Goal: Information Seeking & Learning: Learn about a topic

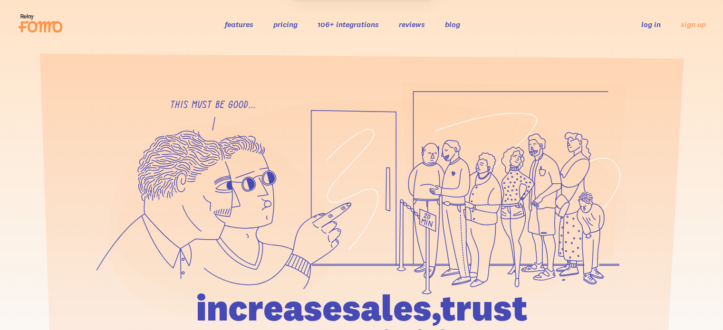
click at [31, 24] on icon at bounding box center [40, 23] width 47 height 24
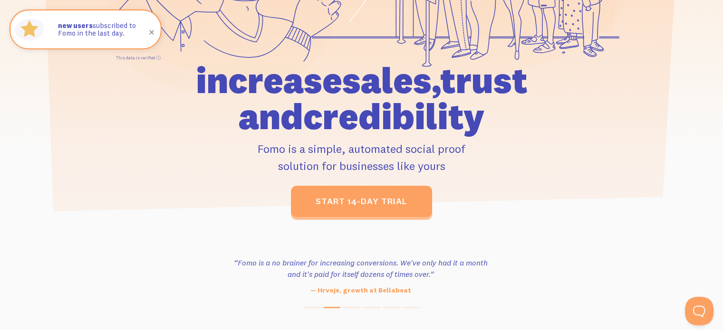
scroll to position [232, 0]
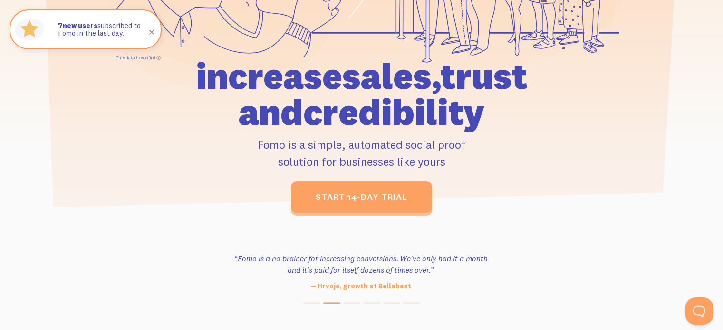
click at [405, 148] on p "Fomo is a simple, automated social proof solution for businesses like yours" at bounding box center [362, 153] width 440 height 34
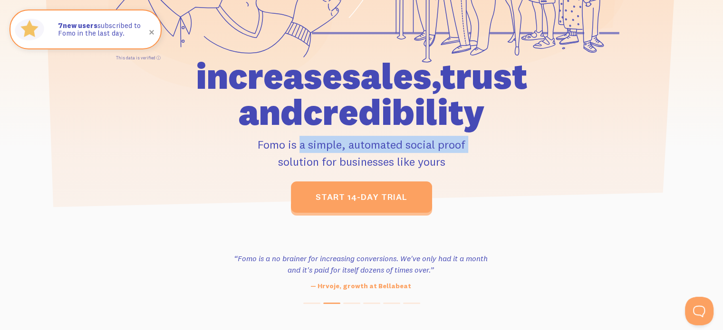
click at [405, 148] on p "Fomo is a simple, automated social proof solution for businesses like yours" at bounding box center [362, 153] width 440 height 34
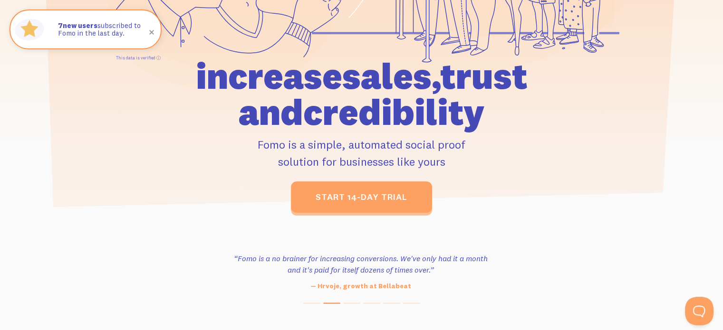
click at [351, 166] on p "Fomo is a simple, automated social proof solution for businesses like yours" at bounding box center [362, 153] width 440 height 34
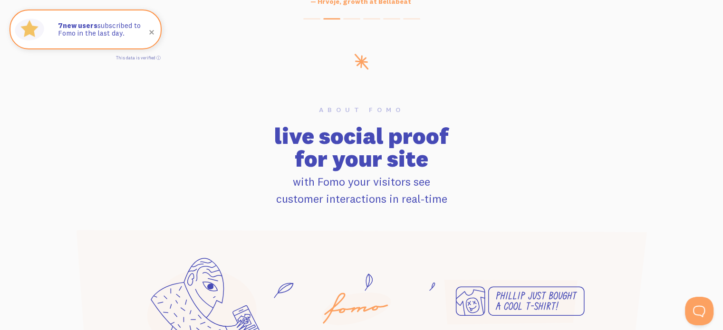
scroll to position [534, 0]
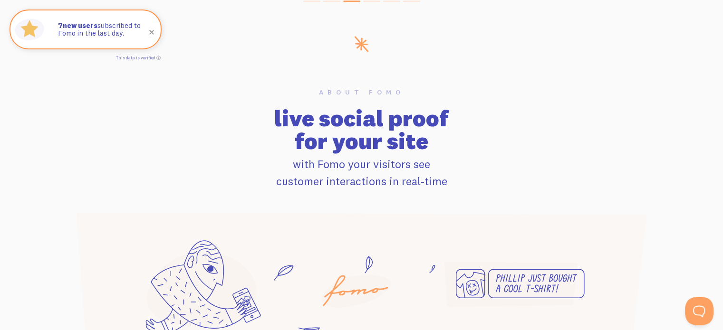
click at [433, 143] on h2 "live social proof for your site" at bounding box center [361, 130] width 597 height 46
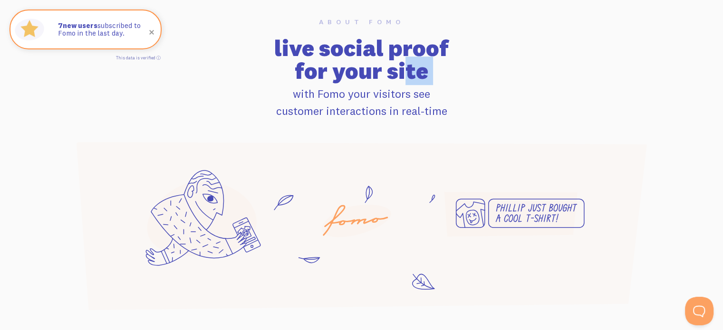
scroll to position [608, 0]
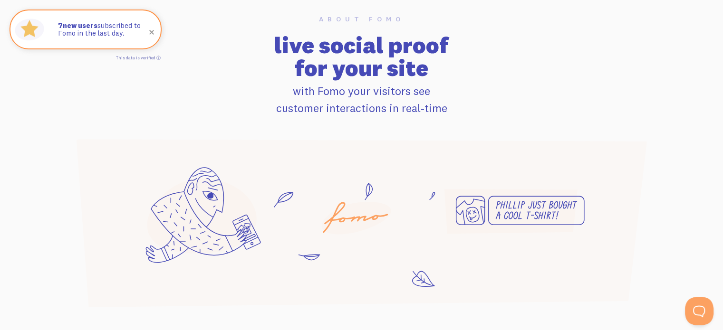
click at [351, 110] on p "with Fomo your visitors see customer interactions in real-time" at bounding box center [361, 99] width 597 height 34
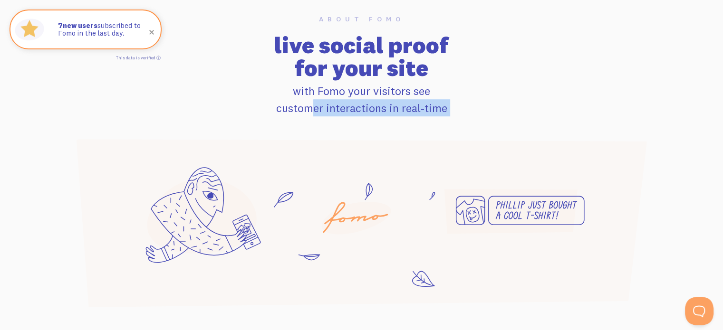
click at [351, 110] on p "with Fomo your visitors see customer interactions in real-time" at bounding box center [361, 99] width 597 height 34
click at [400, 111] on p "with Fomo your visitors see customer interactions in real-time" at bounding box center [361, 99] width 597 height 34
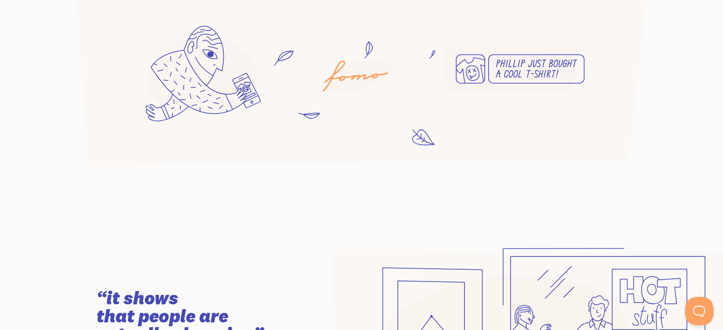
scroll to position [751, 0]
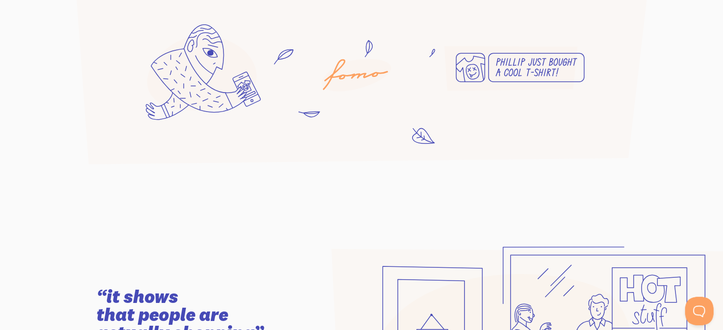
click at [508, 86] on icon at bounding box center [362, 73] width 430 height 75
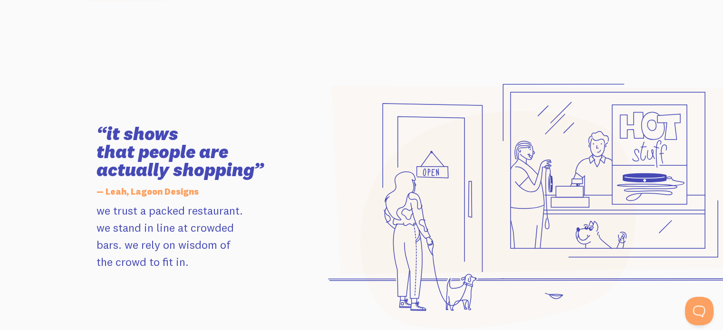
scroll to position [914, 0]
click at [337, 148] on icon at bounding box center [544, 180] width 426 height 189
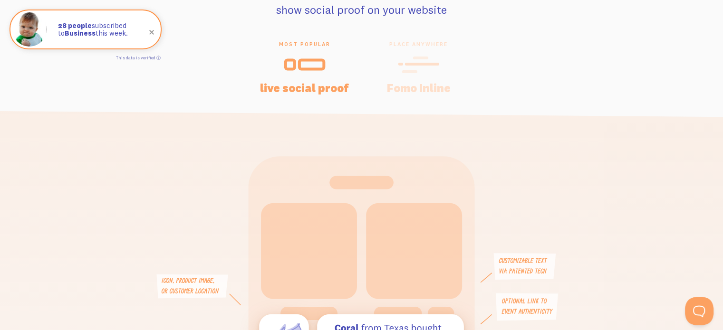
scroll to position [2032, 0]
click at [403, 89] on h4 "Fomo Inline" at bounding box center [418, 86] width 91 height 11
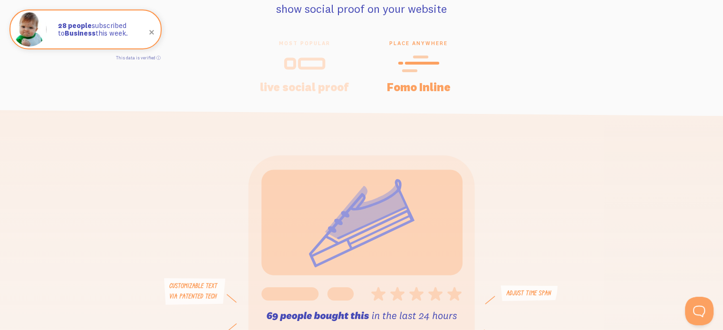
click at [303, 89] on h4 "live social proof" at bounding box center [304, 86] width 91 height 11
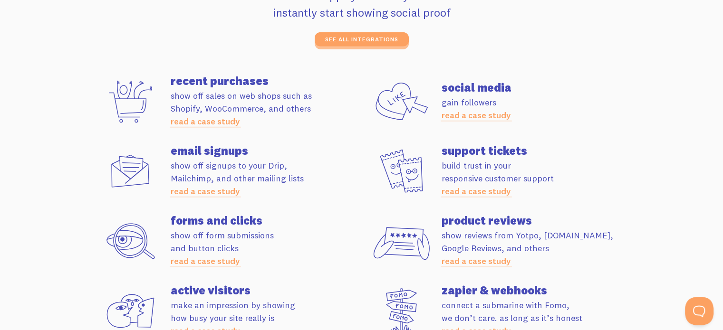
scroll to position [2647, 0]
click at [498, 151] on h4 "support tickets" at bounding box center [537, 150] width 191 height 11
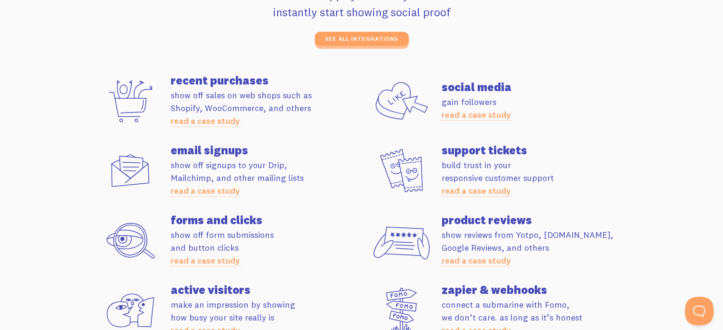
click at [213, 150] on h4 "email signups" at bounding box center [266, 150] width 191 height 11
click at [245, 236] on p "show off form submissions and button clicks read a case study" at bounding box center [266, 248] width 191 height 39
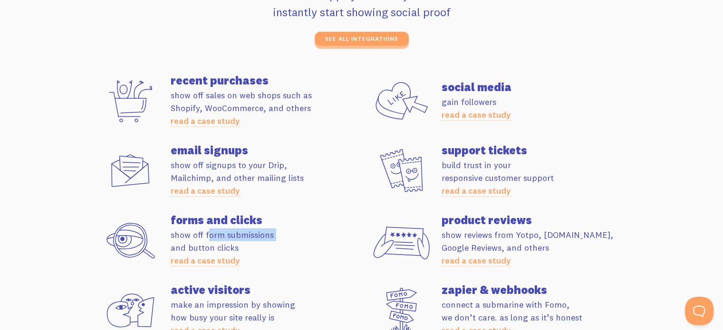
click at [245, 236] on p "show off form submissions and button clicks read a case study" at bounding box center [266, 248] width 191 height 39
click at [462, 219] on h4 "product reviews" at bounding box center [537, 219] width 191 height 11
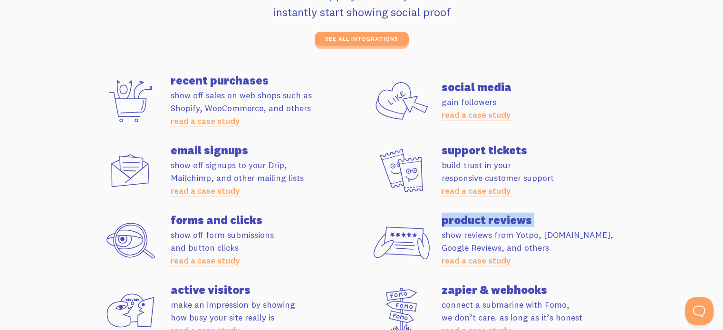
click at [462, 219] on h4 "product reviews" at bounding box center [537, 219] width 191 height 11
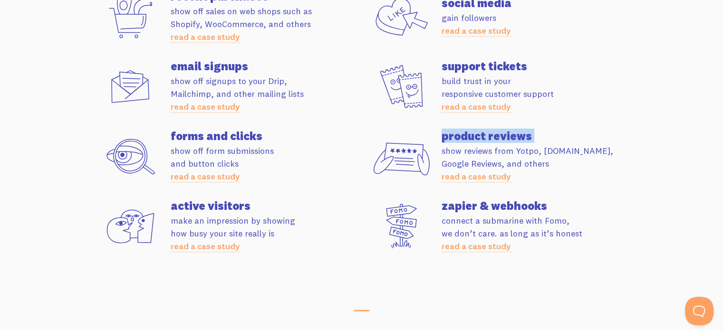
scroll to position [2745, 0]
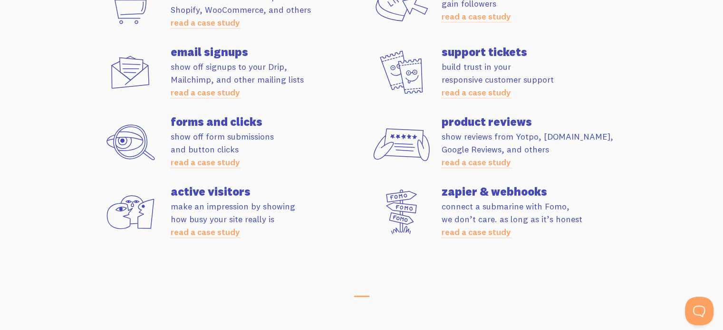
click at [504, 196] on h4 "zapier & webhooks" at bounding box center [537, 191] width 191 height 11
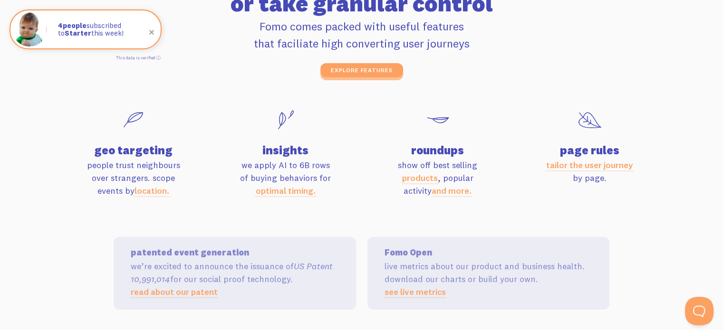
scroll to position [3129, 0]
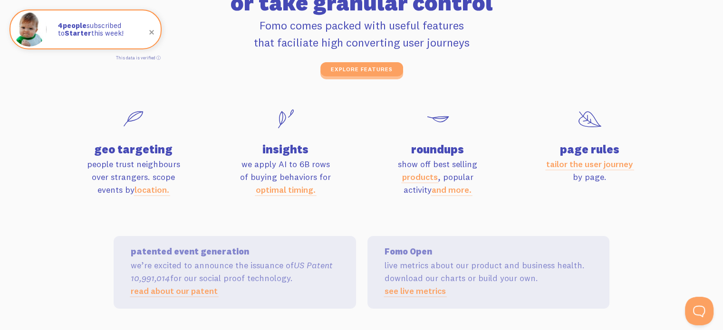
click at [441, 159] on p "show off best selling products , popular activity and more." at bounding box center [438, 177] width 141 height 39
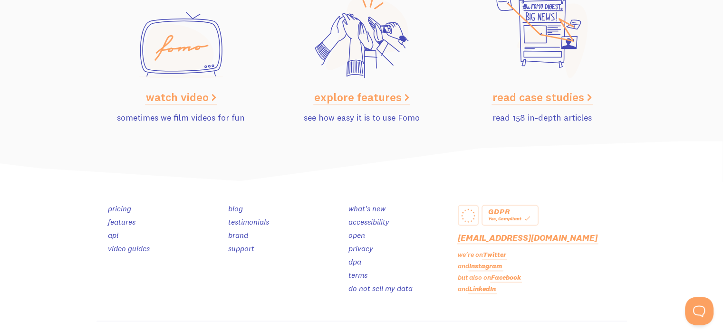
scroll to position [4861, 0]
